Goal: Information Seeking & Learning: Learn about a topic

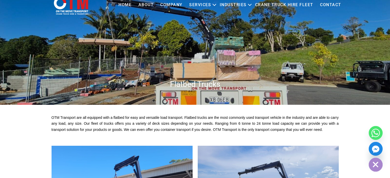
scroll to position [26, 0]
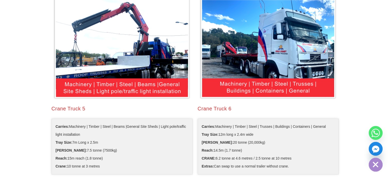
scroll to position [512, 0]
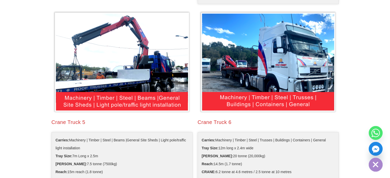
click at [311, 101] on img at bounding box center [268, 62] width 138 height 103
click at [286, 64] on img at bounding box center [268, 62] width 138 height 103
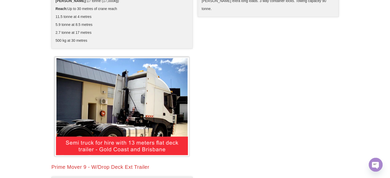
scroll to position [870, 0]
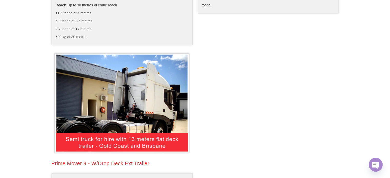
click at [126, 89] on img at bounding box center [122, 103] width 138 height 103
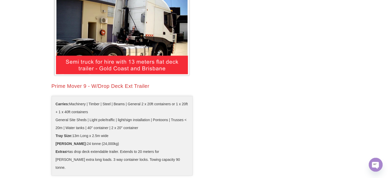
scroll to position [947, 0]
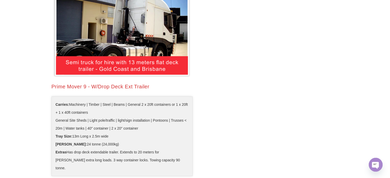
drag, startPoint x: 73, startPoint y: 136, endPoint x: 113, endPoint y: 136, distance: 39.7
click at [113, 136] on li "​Tray Size: 13m Long x 2.5m wide" at bounding box center [122, 136] width 133 height 8
copy span "13m Long x 2.5m wide"
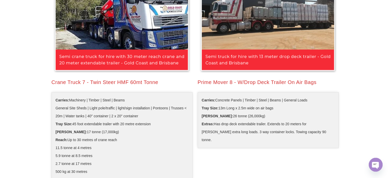
scroll to position [717, 0]
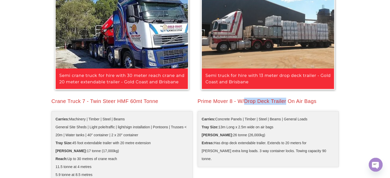
drag, startPoint x: 247, startPoint y: 102, endPoint x: 286, endPoint y: 99, distance: 38.3
click at [286, 99] on div "Prime Mover 8 - W/Drop Deck Trailer On Air Bags" at bounding box center [268, 101] width 141 height 7
copy div "Drop Deck Trailer"
click at [251, 105] on div "Prime Mover 8 - W/Drop Deck Trailer On Air Bags Carries: Concrete Panels | Timb…" at bounding box center [268, 95] width 146 height 216
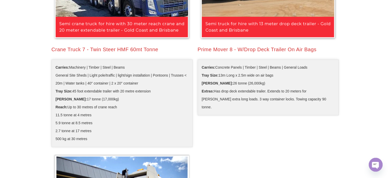
scroll to position [768, 0]
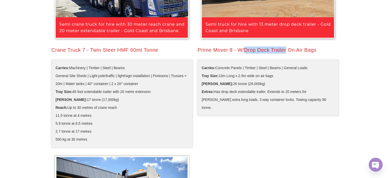
drag, startPoint x: 245, startPoint y: 50, endPoint x: 287, endPoint y: 48, distance: 41.6
click at [287, 48] on div "Prime Mover 8 - W/Drop Deck Trailer On Air Bags" at bounding box center [268, 49] width 141 height 7
copy div "Drop Deck Trailer"
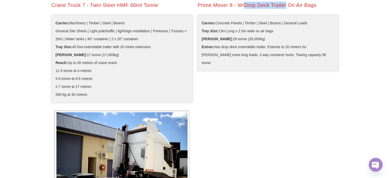
scroll to position [795, 0]
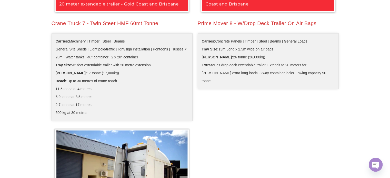
click at [225, 49] on span "Tray Size: 13m Long x 2.5m wide on air bags" at bounding box center [238, 49] width 72 height 8
drag, startPoint x: 220, startPoint y: 49, endPoint x: 241, endPoint y: 49, distance: 21.8
click at [241, 49] on span "Tray Size: 13m Long x 2.5m wide on air bags" at bounding box center [238, 49] width 72 height 8
